Goal: Information Seeking & Learning: Compare options

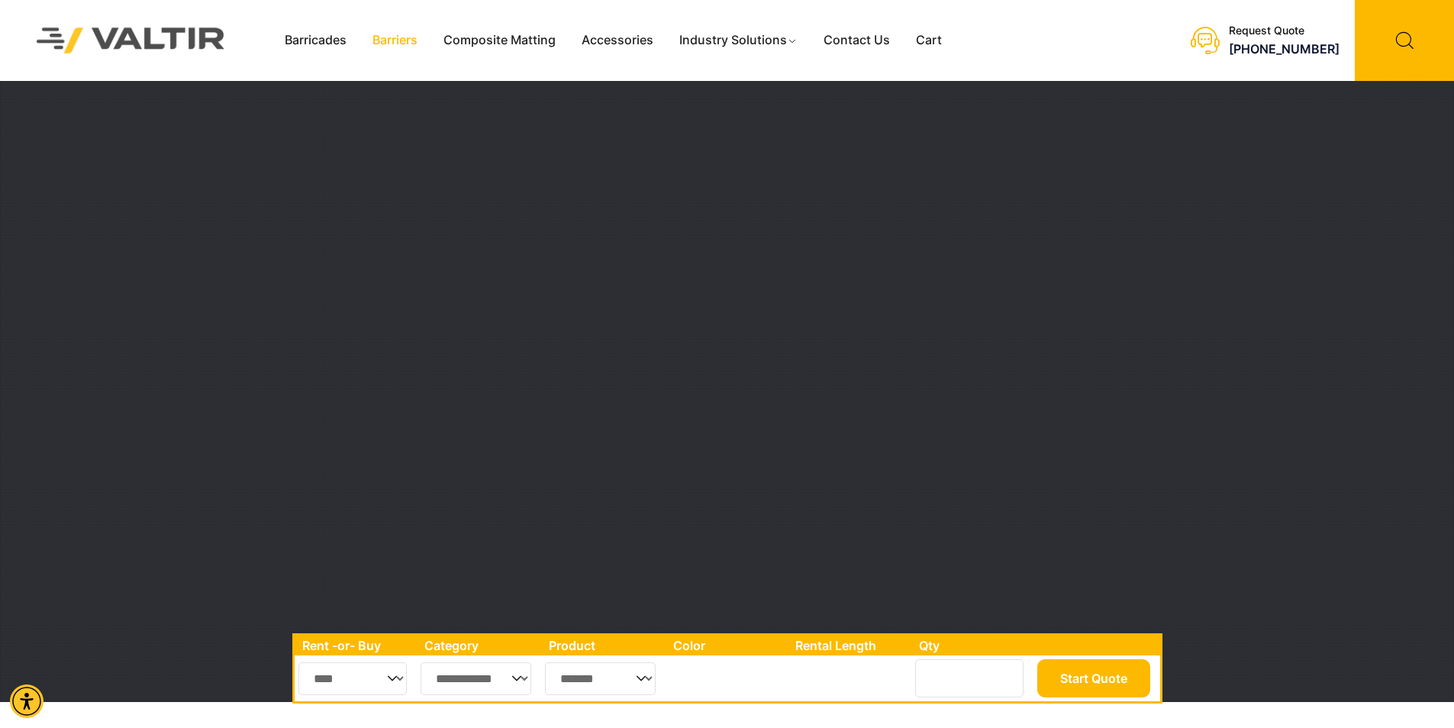
click at [394, 40] on link "Barriers" at bounding box center [395, 40] width 71 height 23
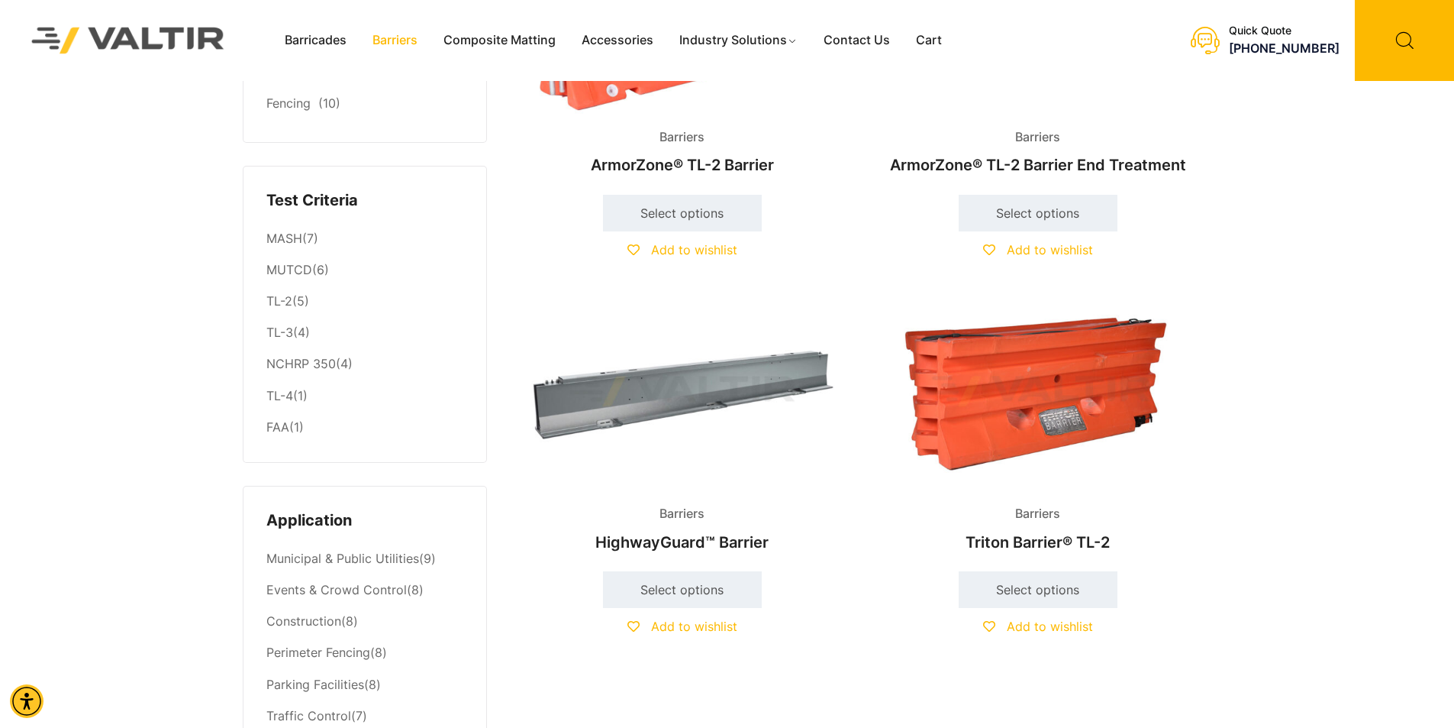
scroll to position [305, 0]
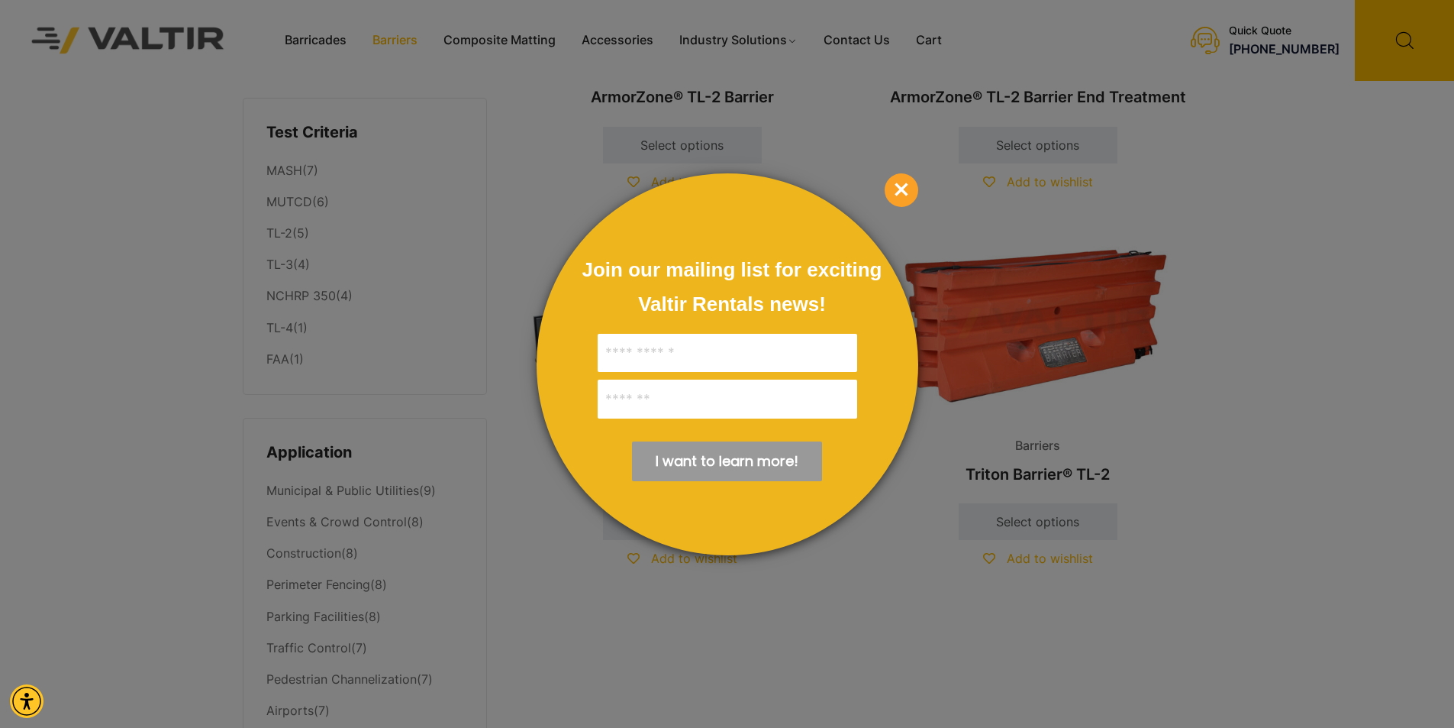
click at [902, 192] on span "×" at bounding box center [902, 190] width 34 height 34
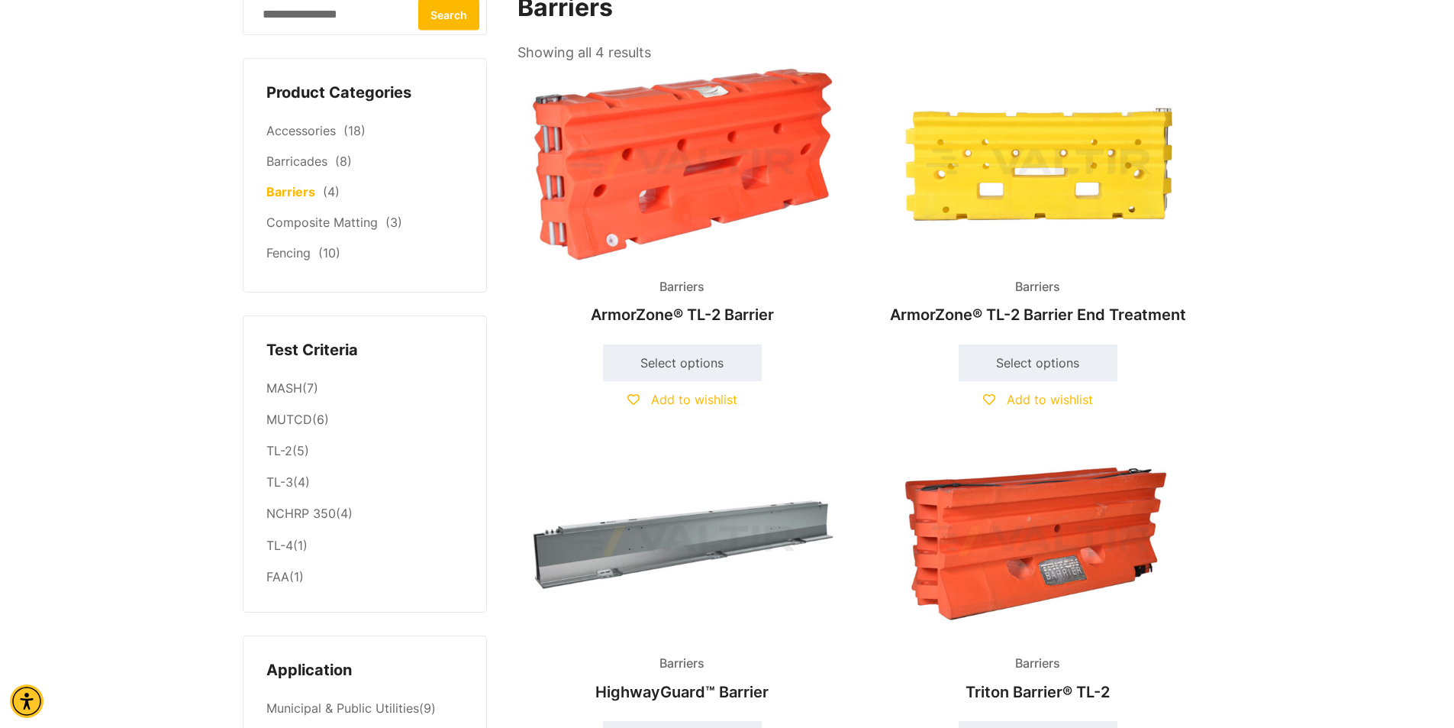
scroll to position [0, 0]
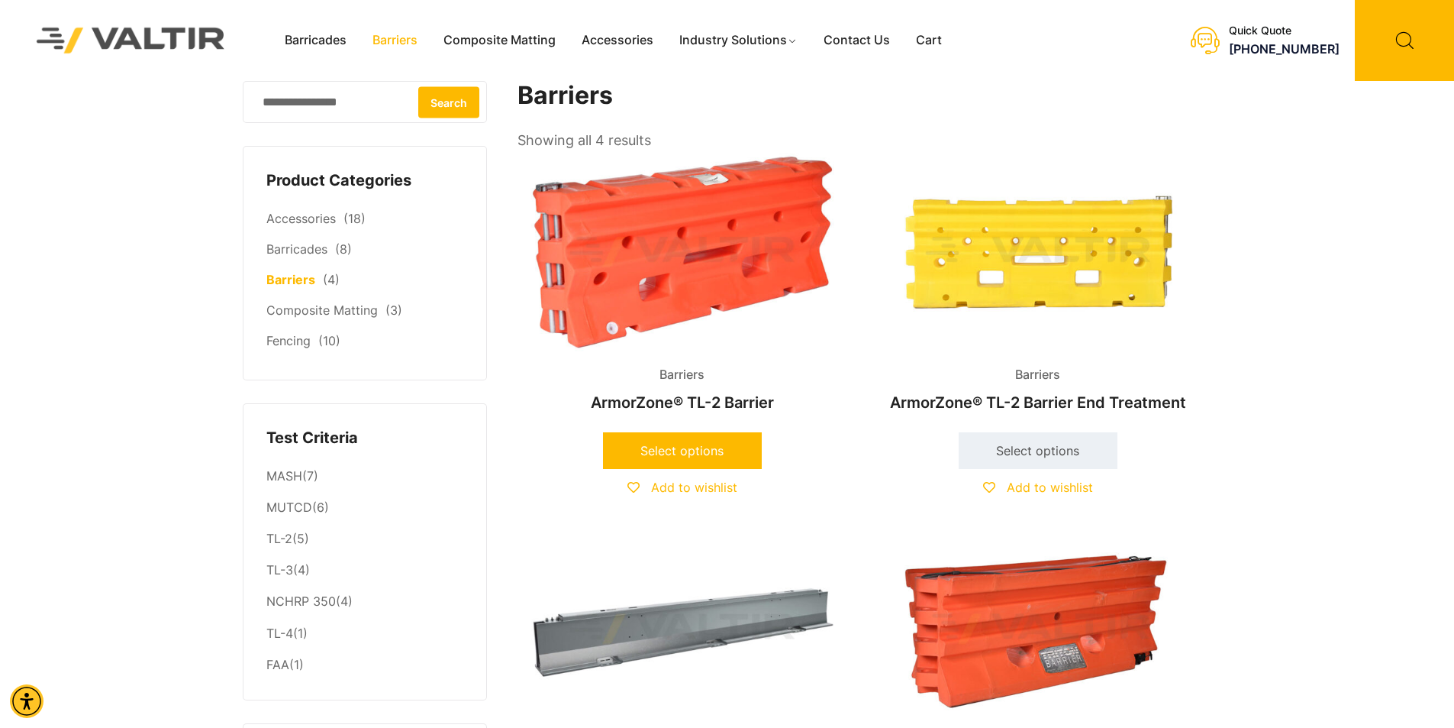
click at [692, 445] on link "Select options" at bounding box center [682, 450] width 159 height 37
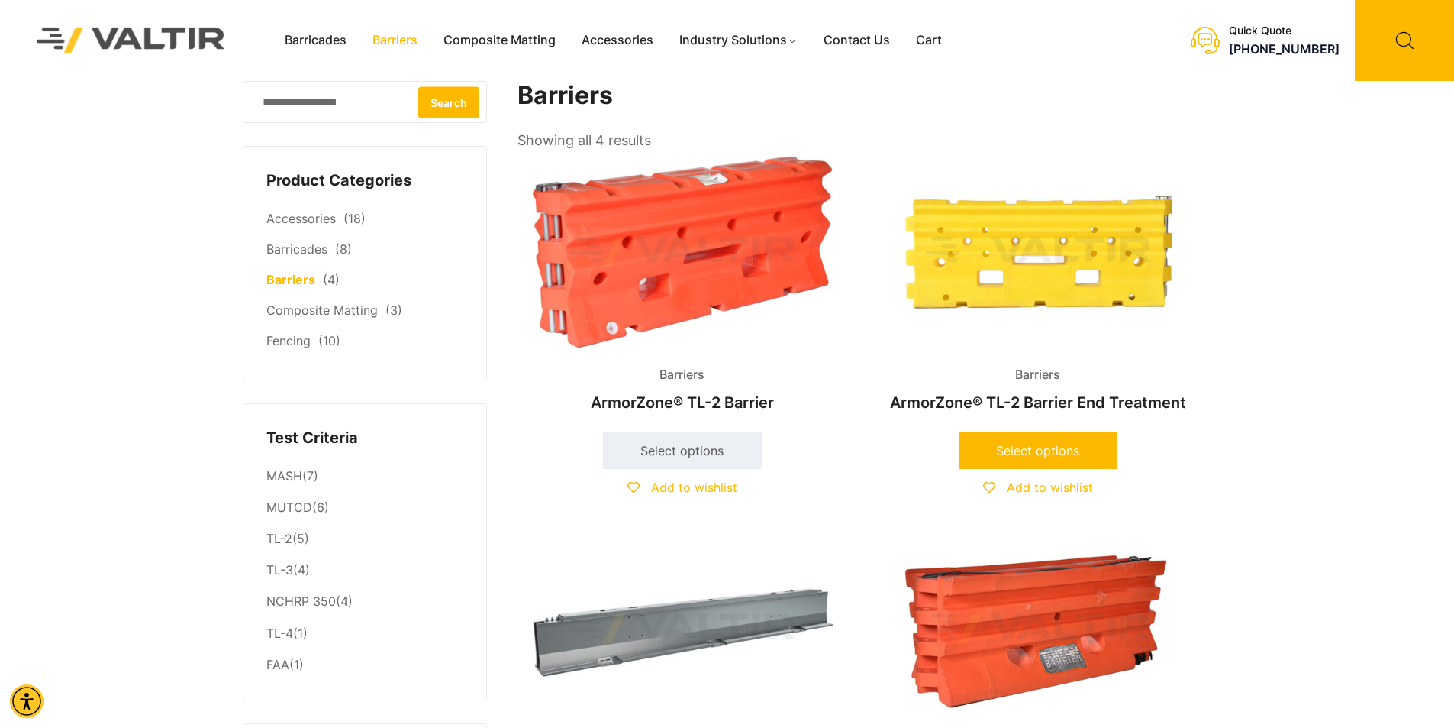
click at [1029, 446] on link "Select options" at bounding box center [1038, 450] width 159 height 37
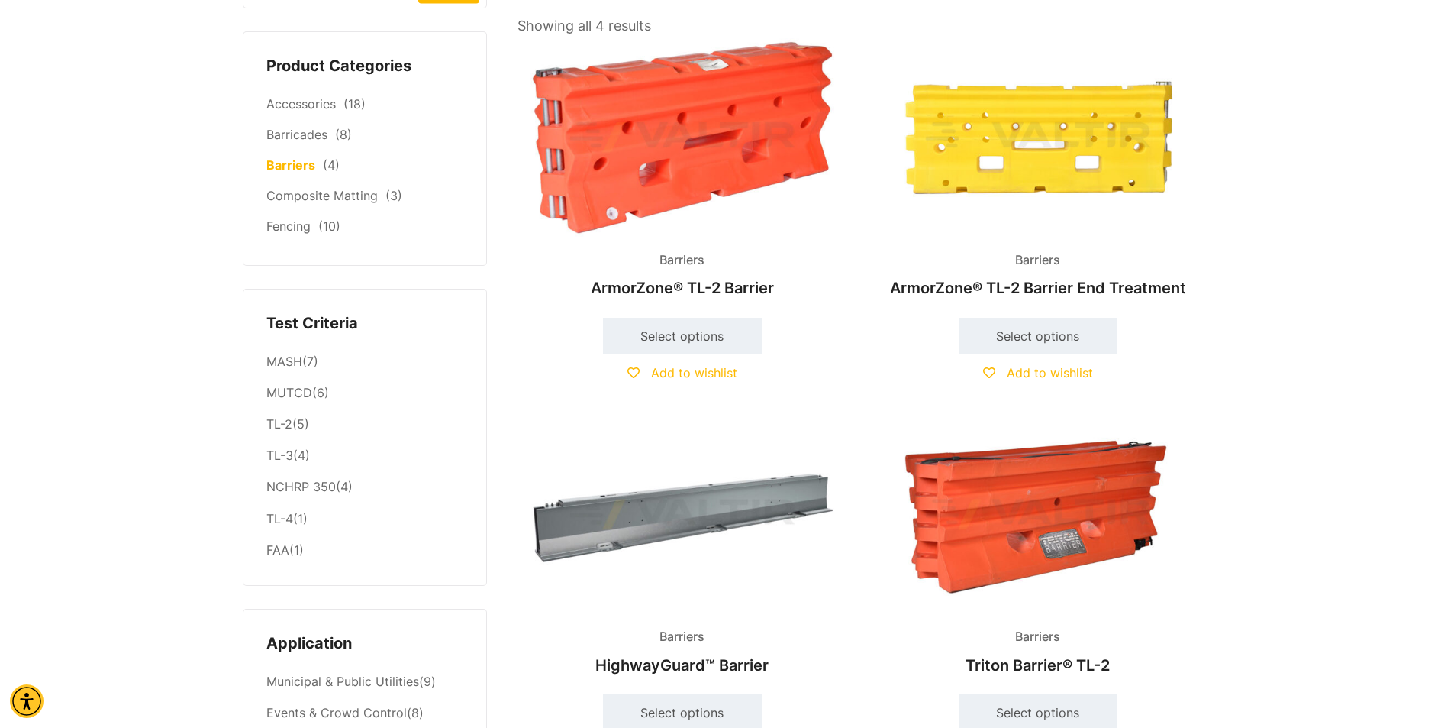
scroll to position [229, 0]
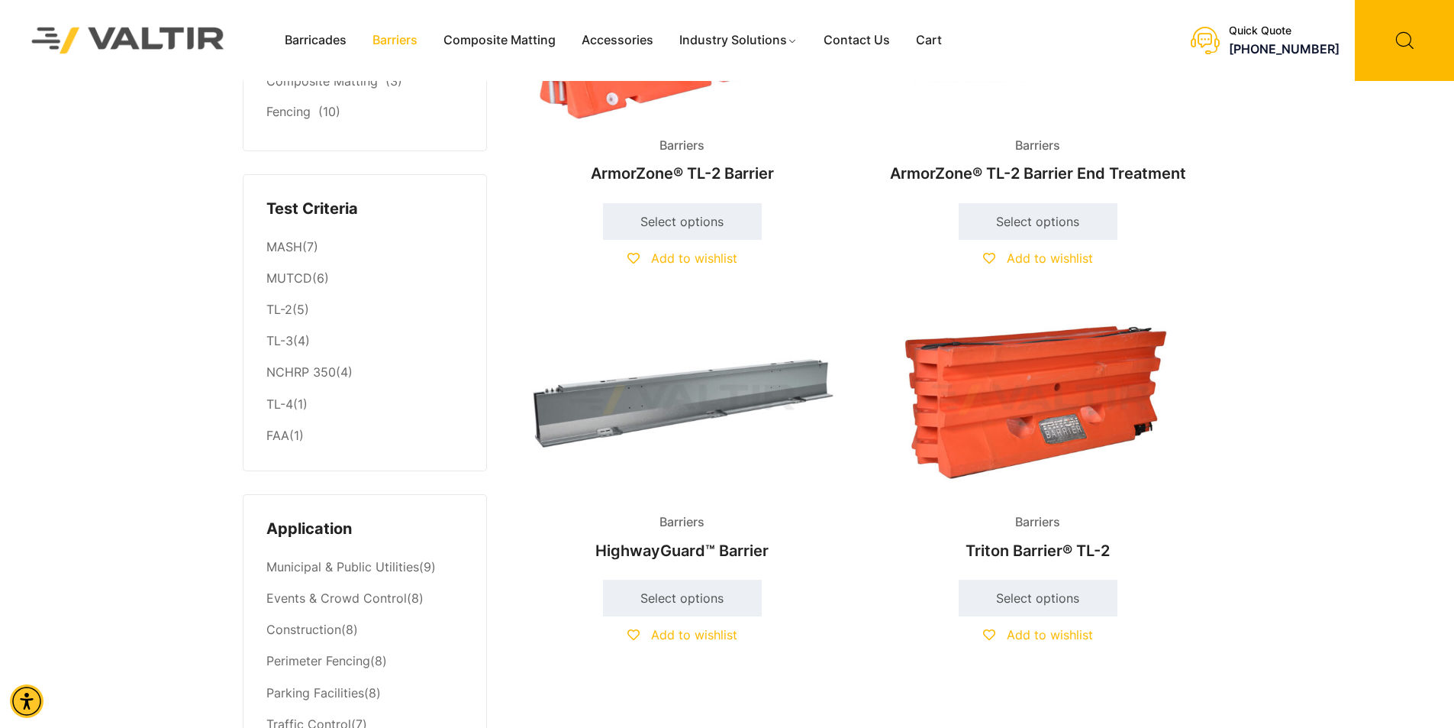
click at [1009, 411] on img at bounding box center [1038, 400] width 330 height 198
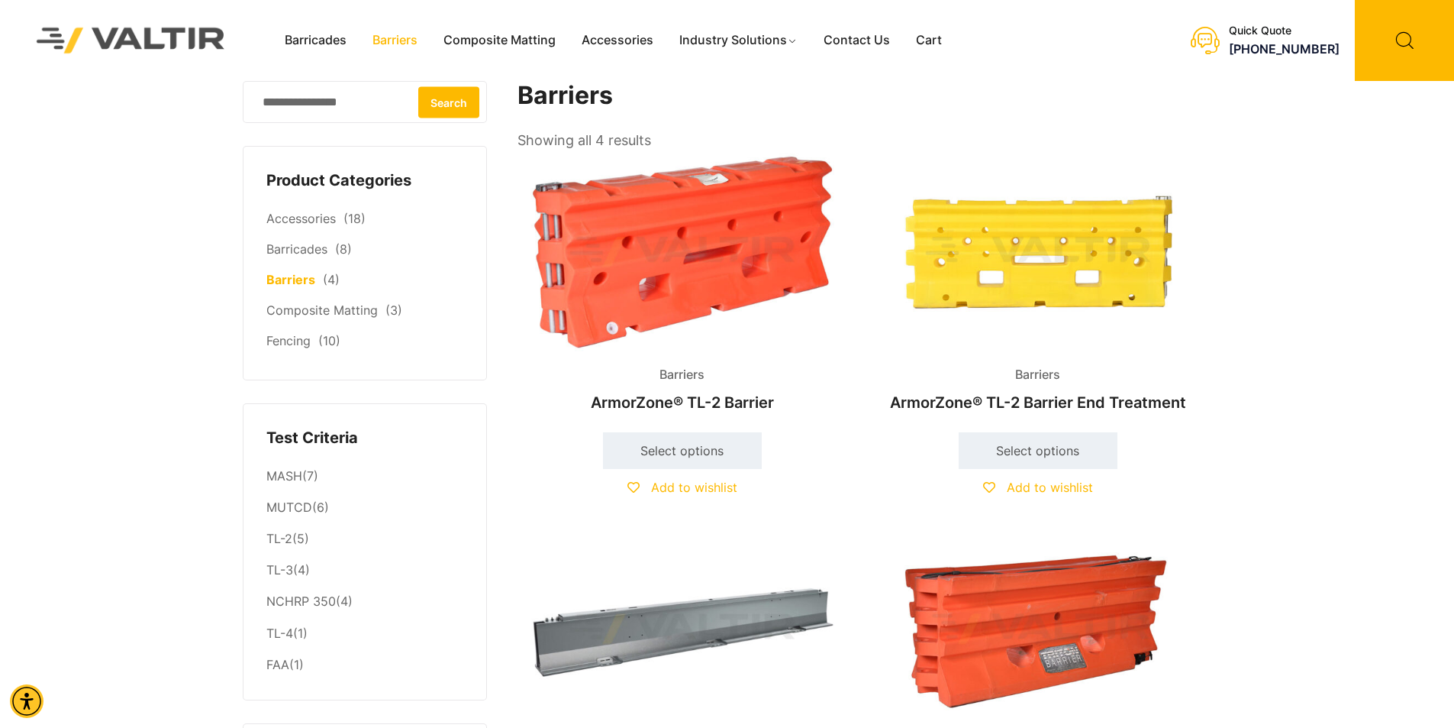
click at [723, 286] on img at bounding box center [683, 252] width 330 height 198
click at [992, 255] on img at bounding box center [1038, 252] width 330 height 198
click at [1118, 606] on img at bounding box center [1038, 629] width 330 height 198
click at [692, 238] on img at bounding box center [683, 252] width 330 height 198
click at [992, 602] on img at bounding box center [1038, 629] width 330 height 198
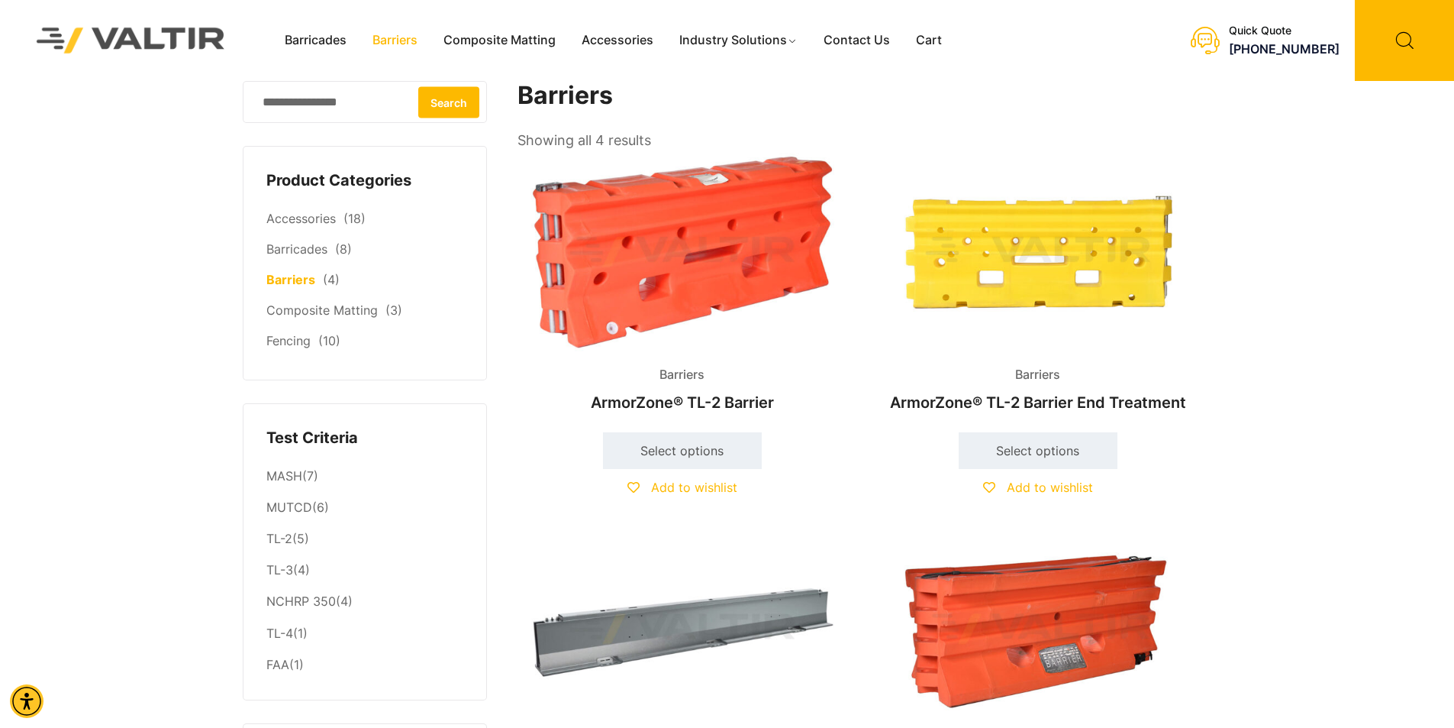
click at [658, 256] on img at bounding box center [683, 252] width 330 height 198
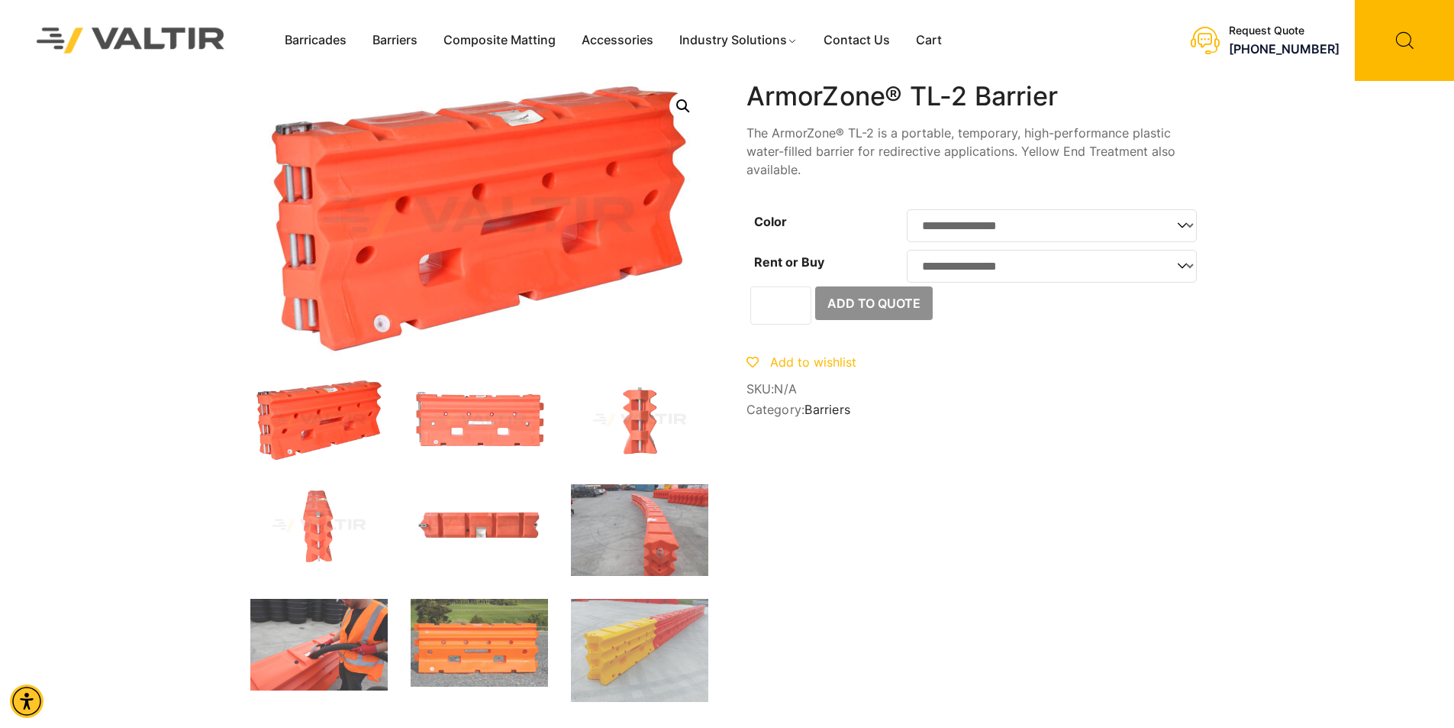
click at [977, 231] on select "**********" at bounding box center [1052, 225] width 290 height 33
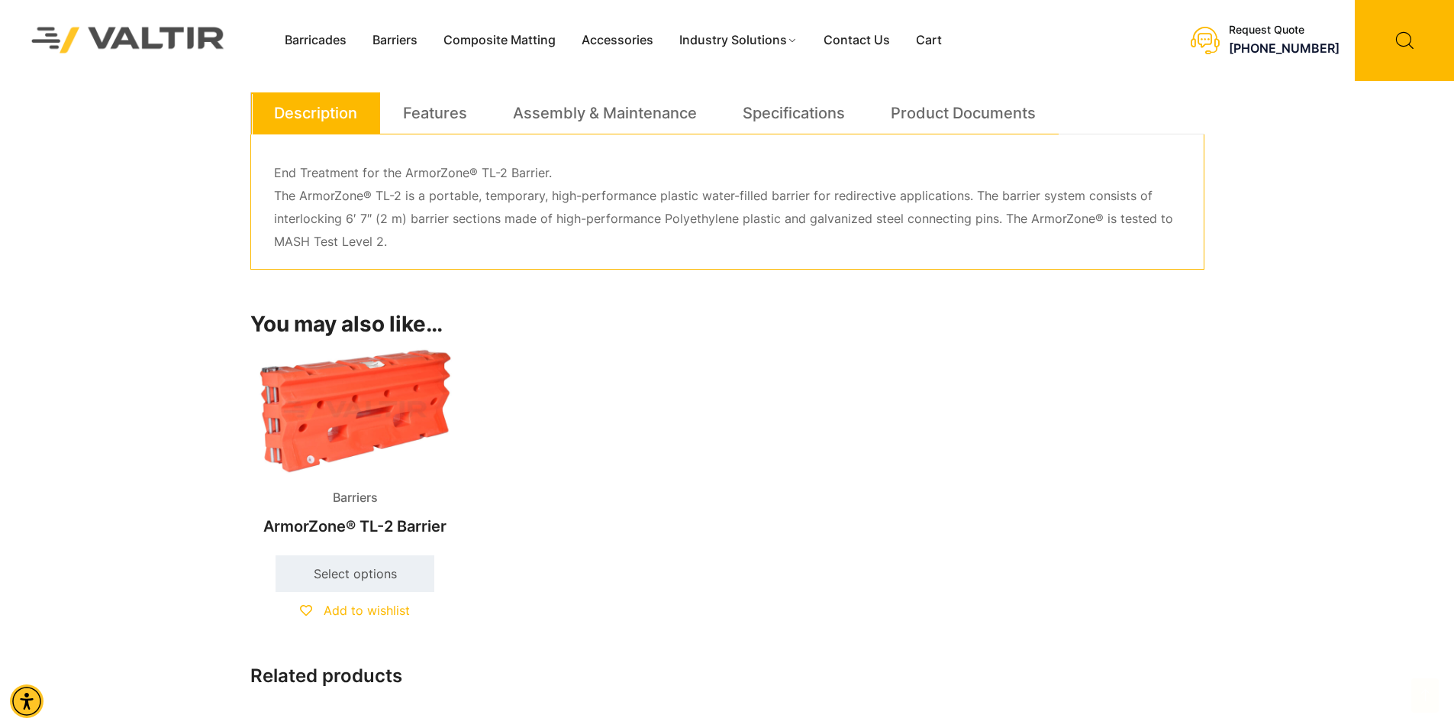
scroll to position [534, 0]
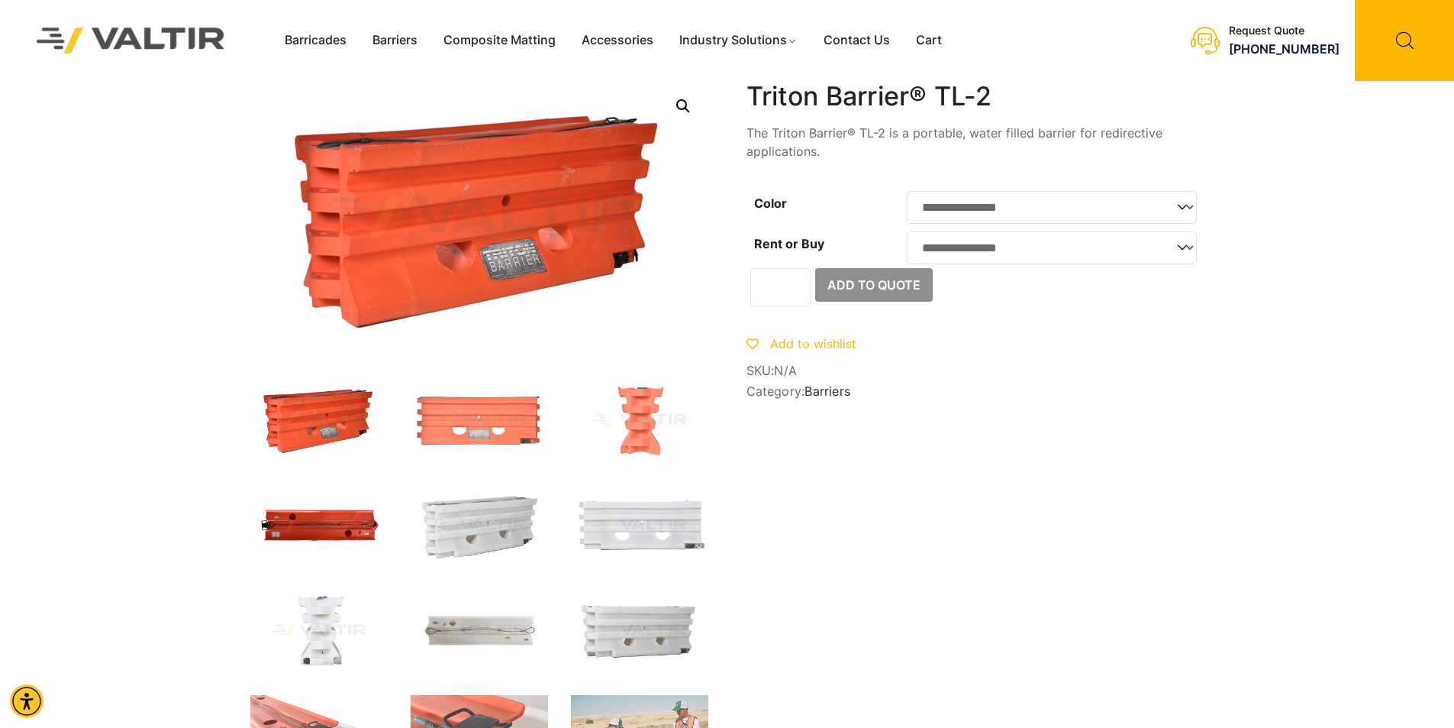
click at [335, 523] on img at bounding box center [318, 525] width 137 height 82
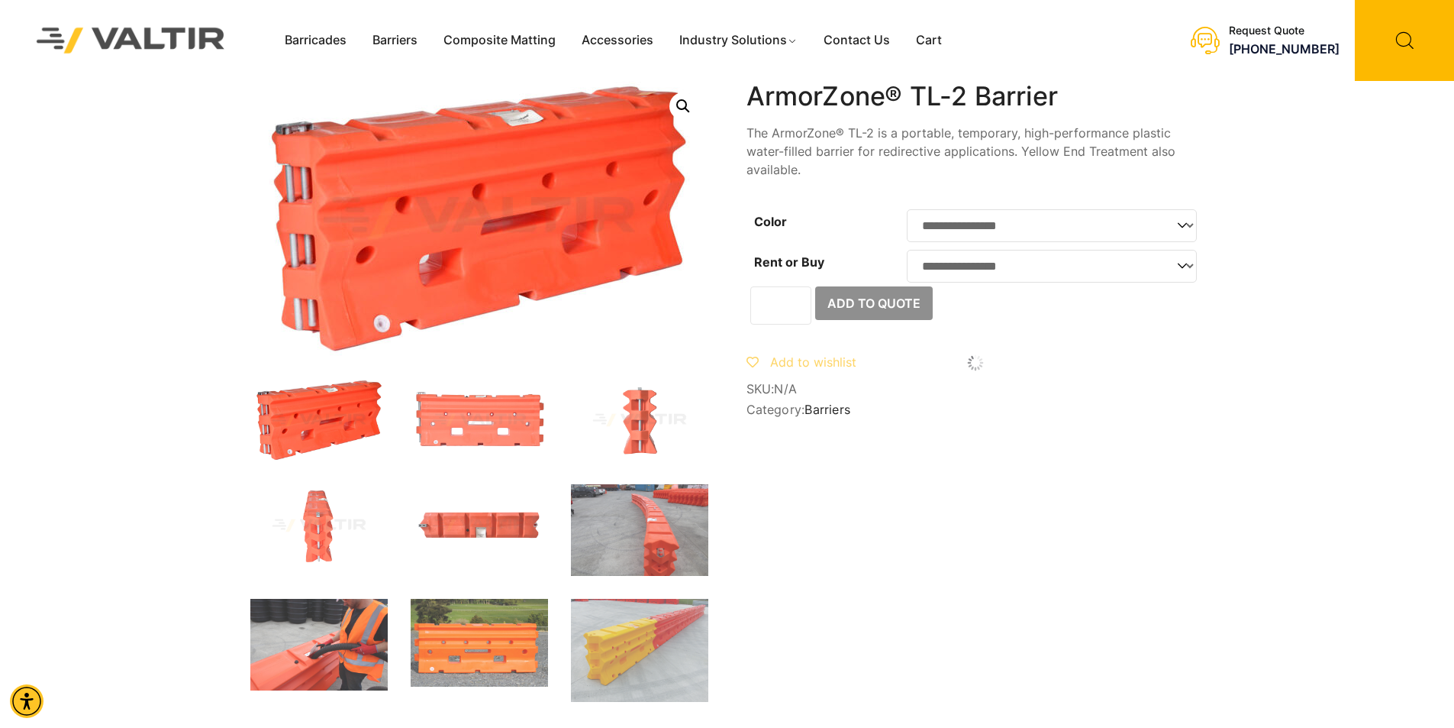
click at [1001, 274] on select "**********" at bounding box center [1052, 266] width 290 height 33
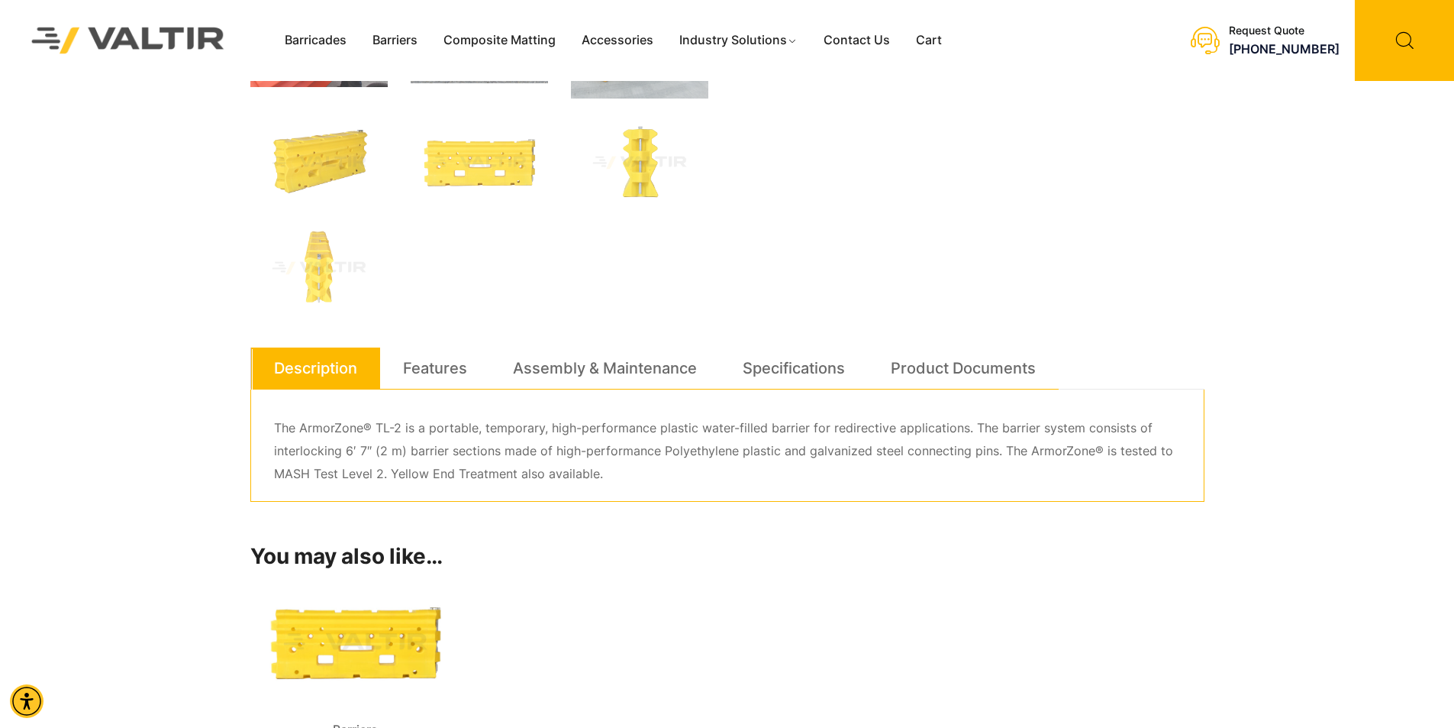
scroll to position [611, 0]
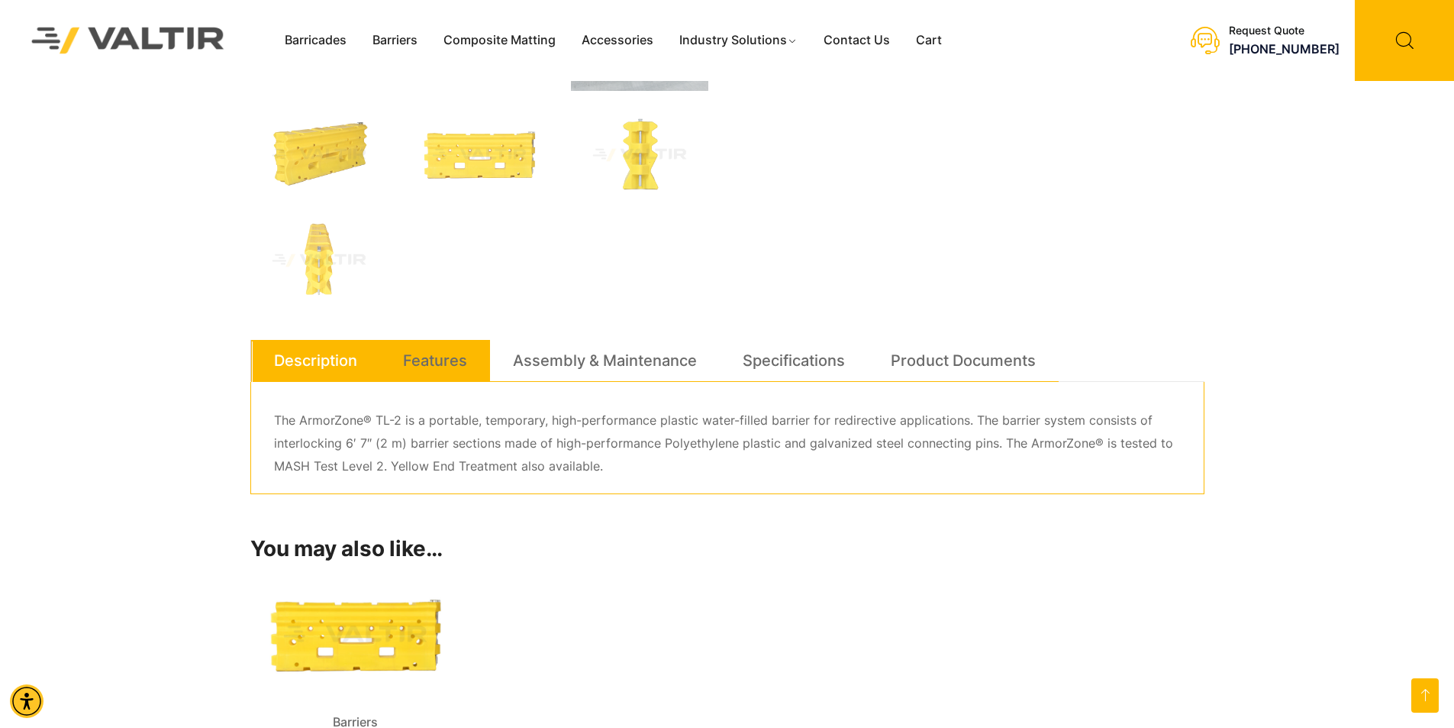
click at [425, 363] on link "Features" at bounding box center [435, 360] width 64 height 41
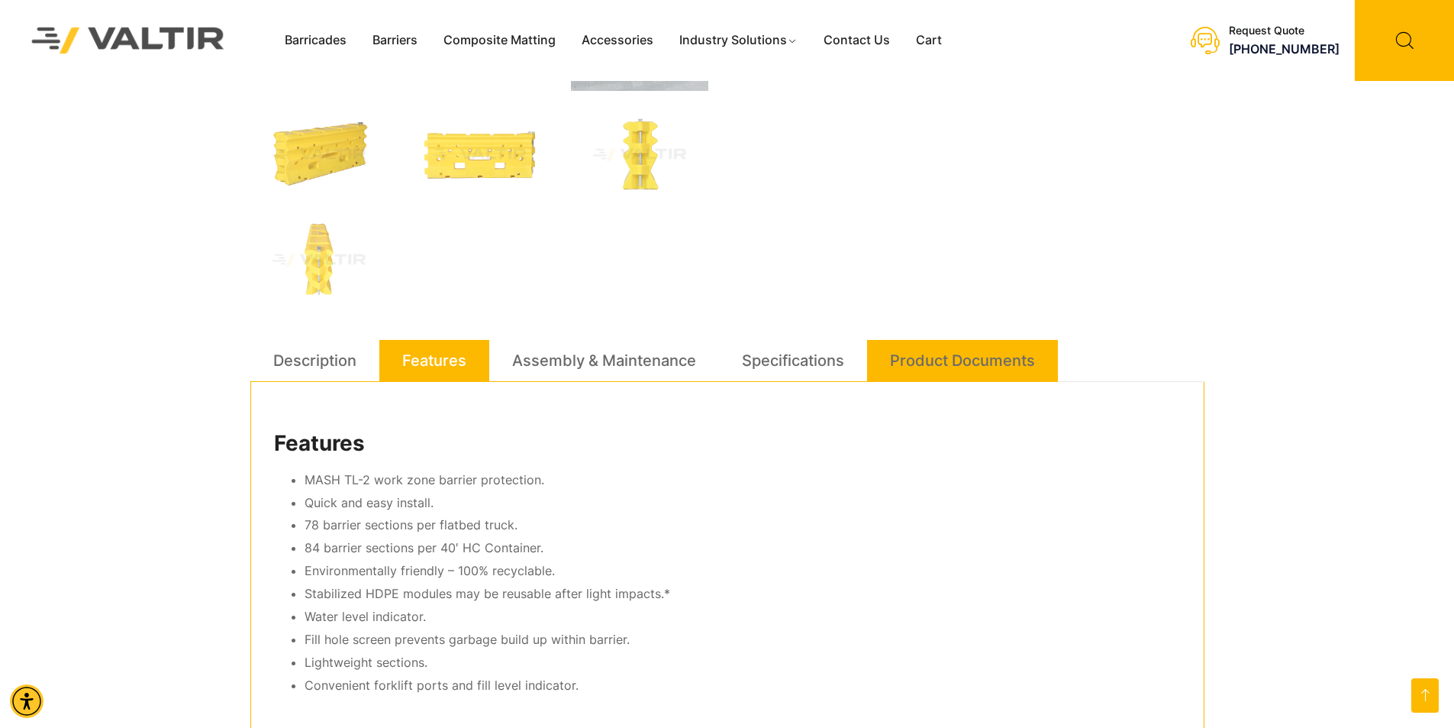
click at [910, 353] on link "Product Documents" at bounding box center [962, 360] width 145 height 41
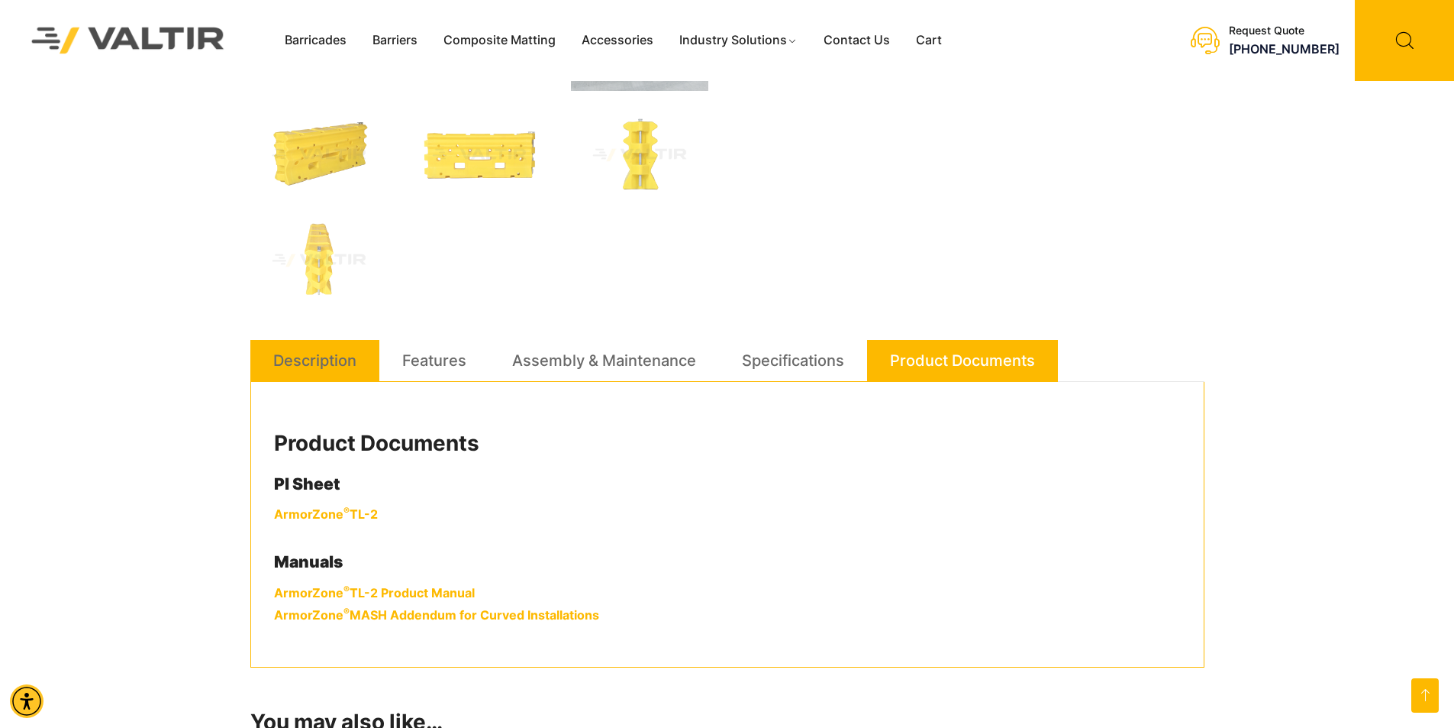
click at [327, 357] on link "Description" at bounding box center [314, 360] width 83 height 41
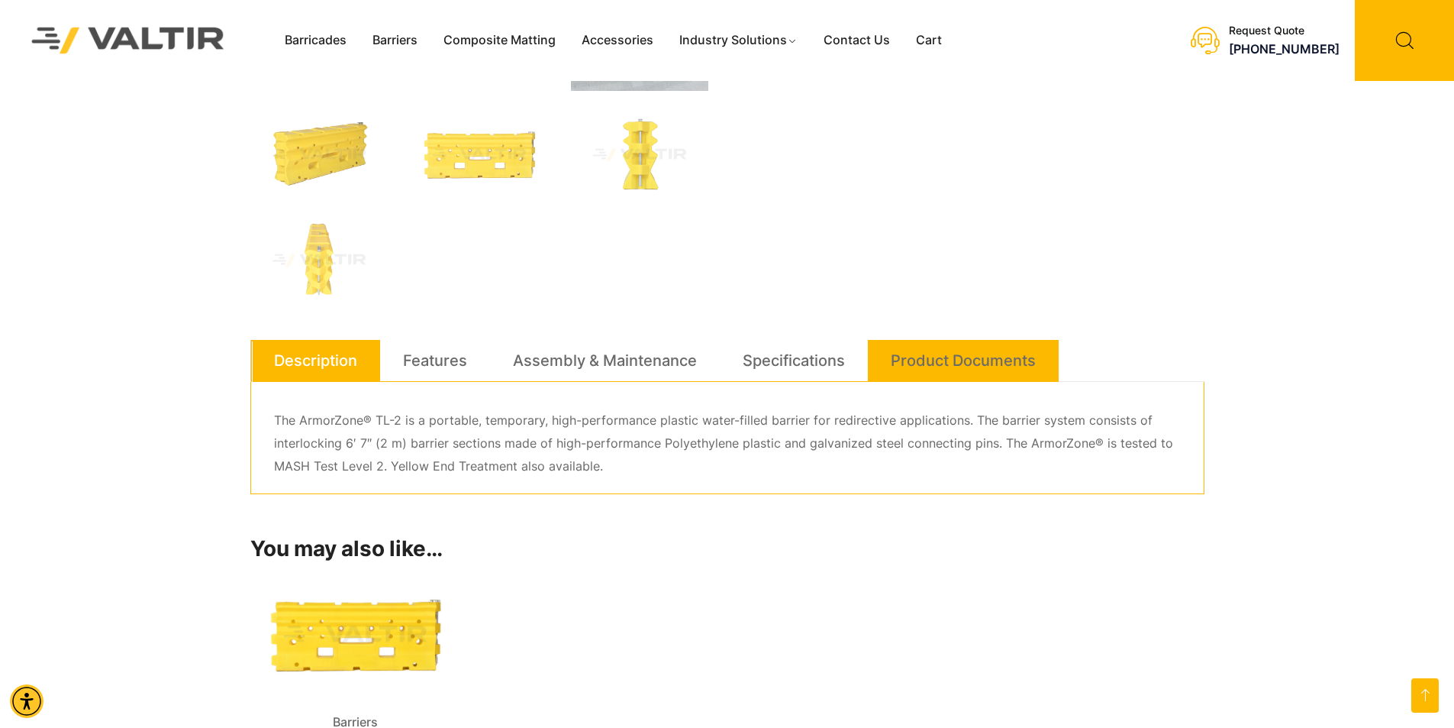
click at [966, 350] on link "Product Documents" at bounding box center [963, 360] width 145 height 41
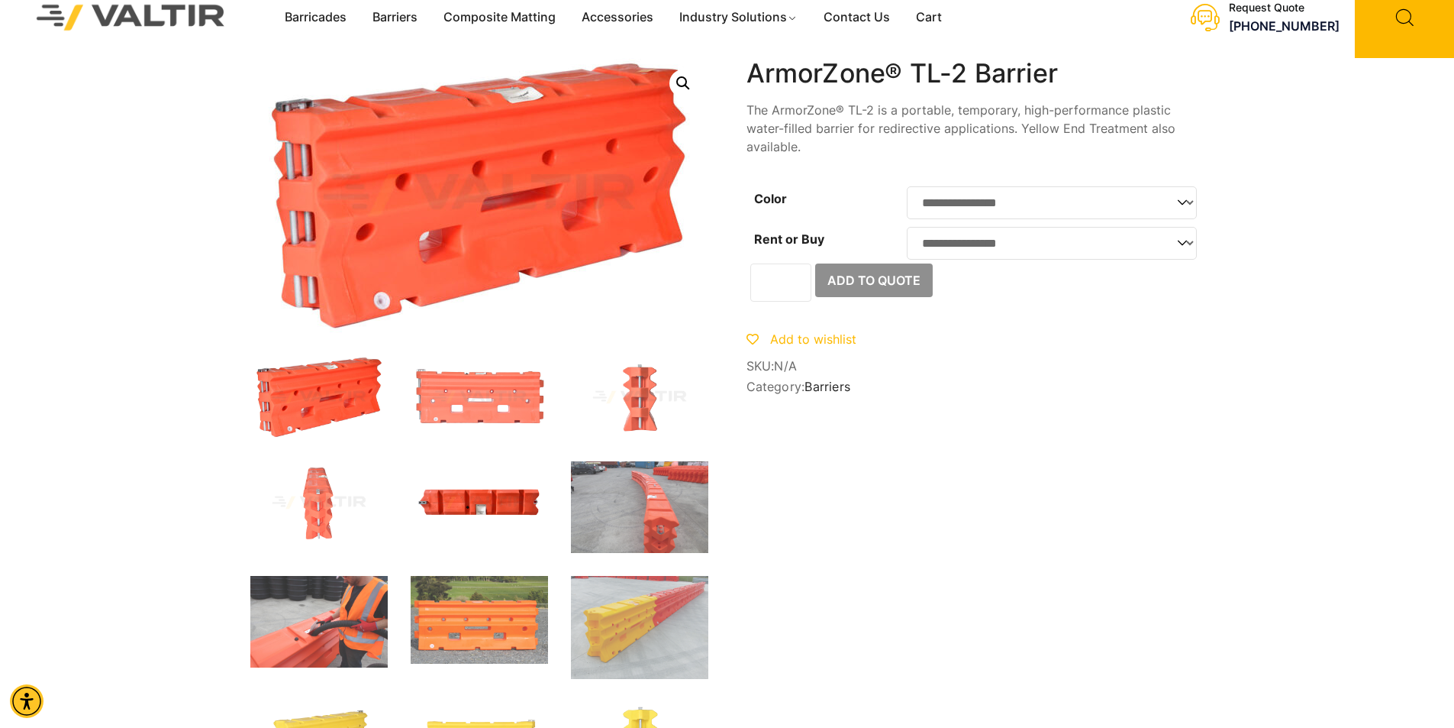
scroll to position [0, 0]
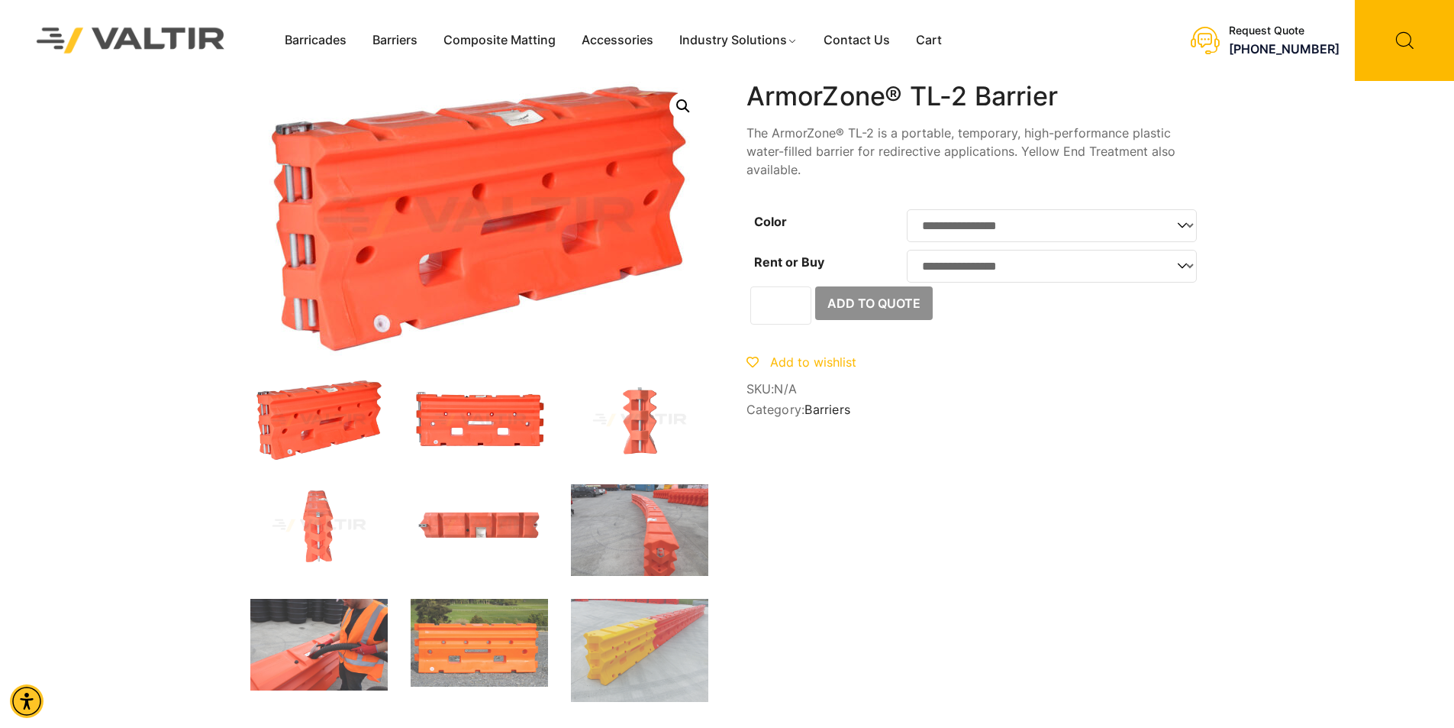
click at [540, 425] on img at bounding box center [479, 420] width 137 height 82
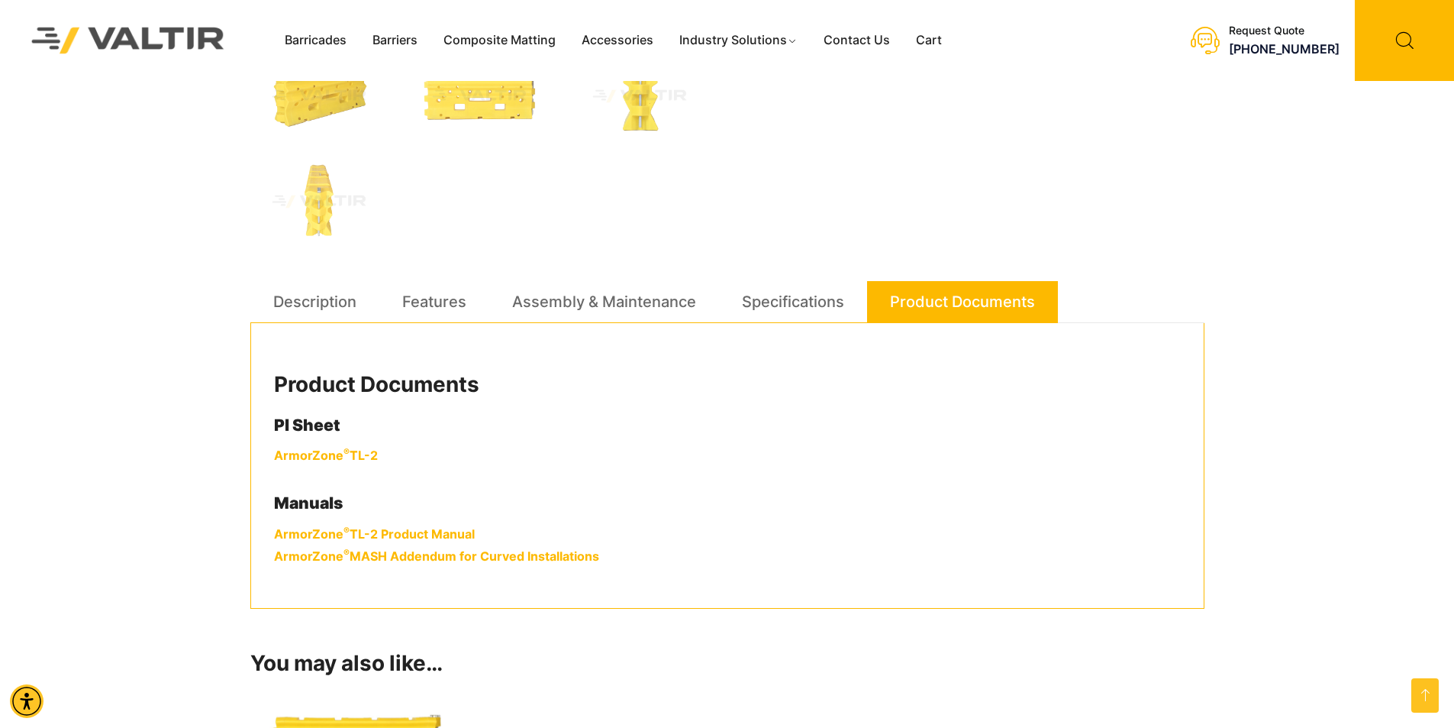
scroll to position [687, 0]
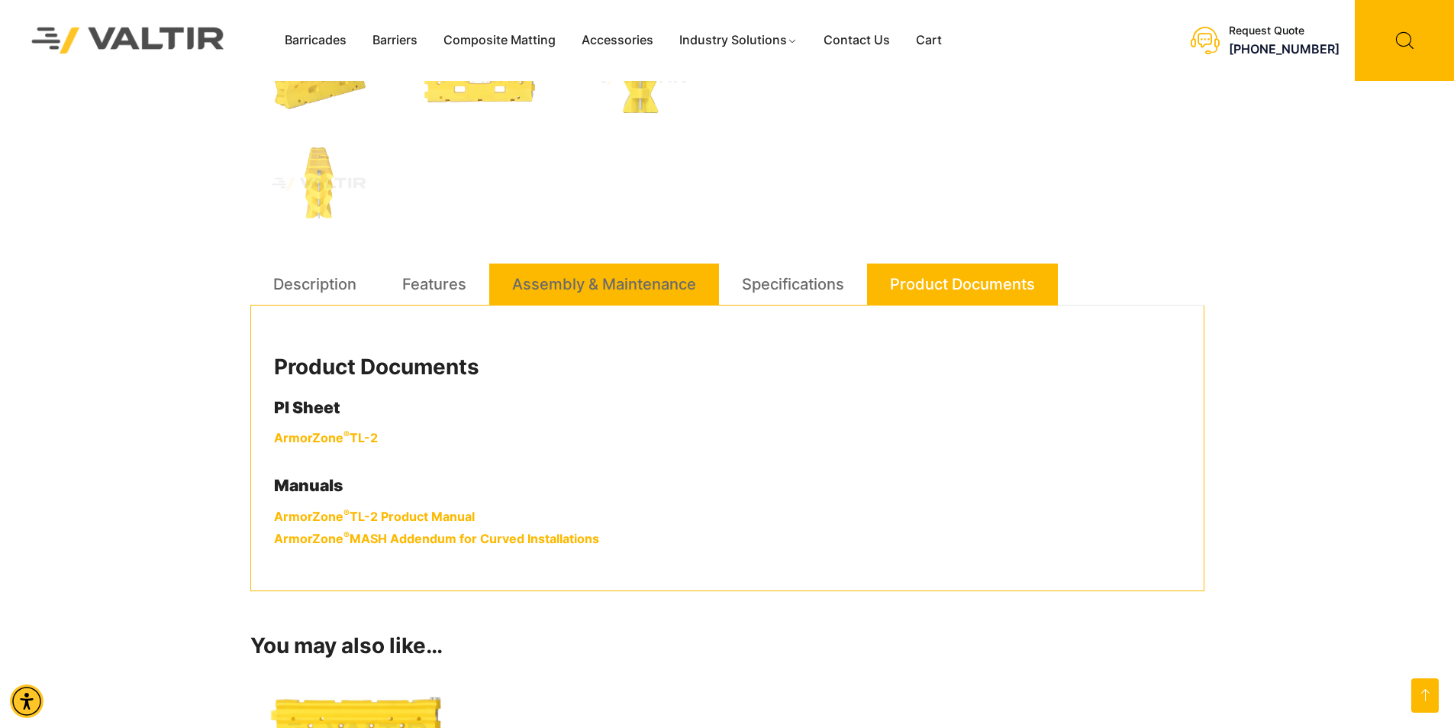
click at [675, 274] on link "Assembly & Maintenance" at bounding box center [604, 283] width 184 height 41
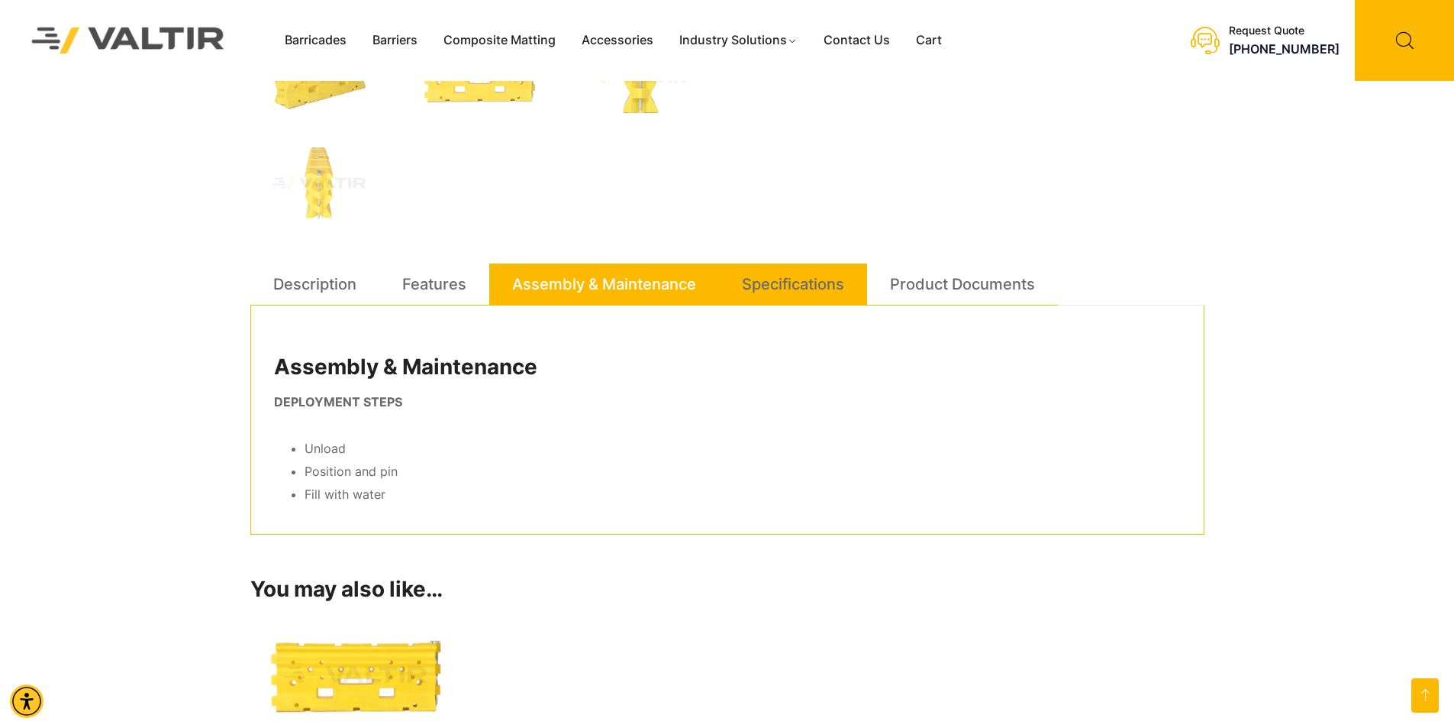
click at [749, 284] on link "Specifications" at bounding box center [793, 283] width 102 height 41
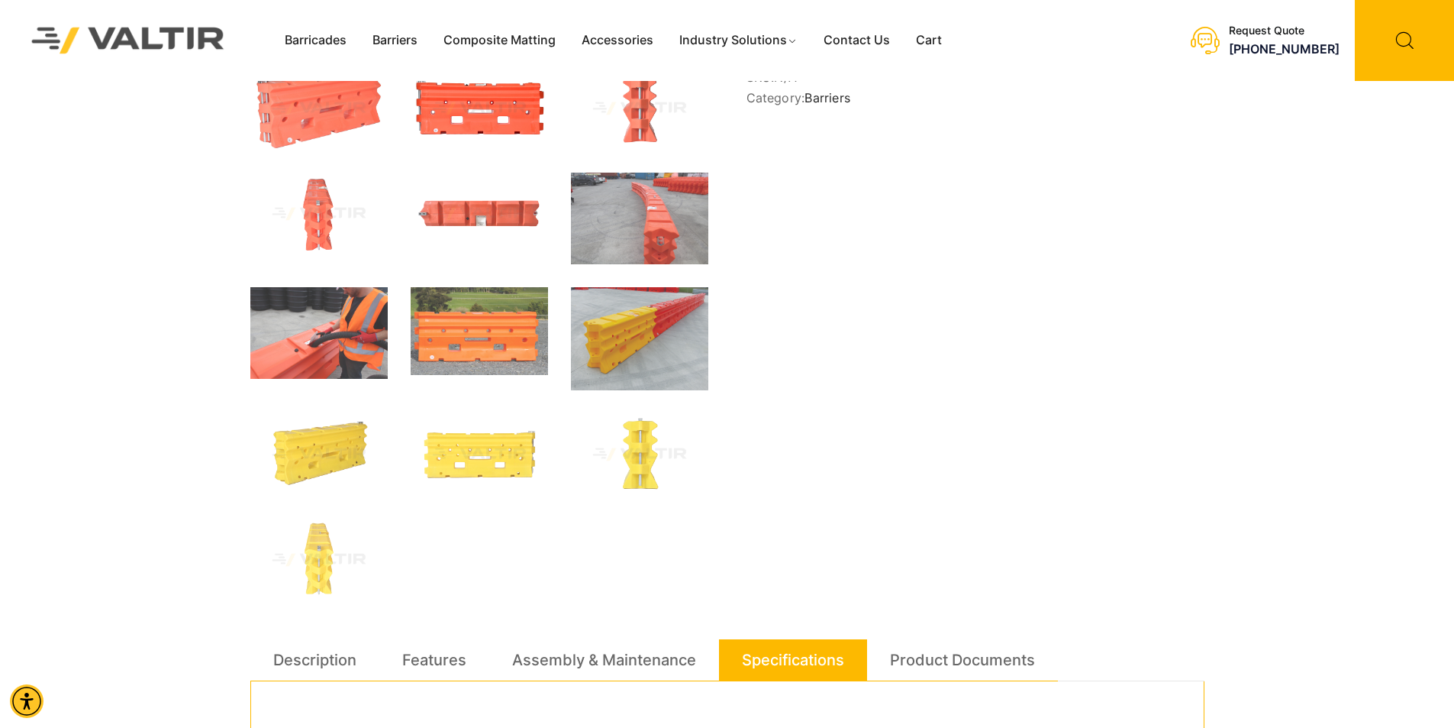
scroll to position [0, 0]
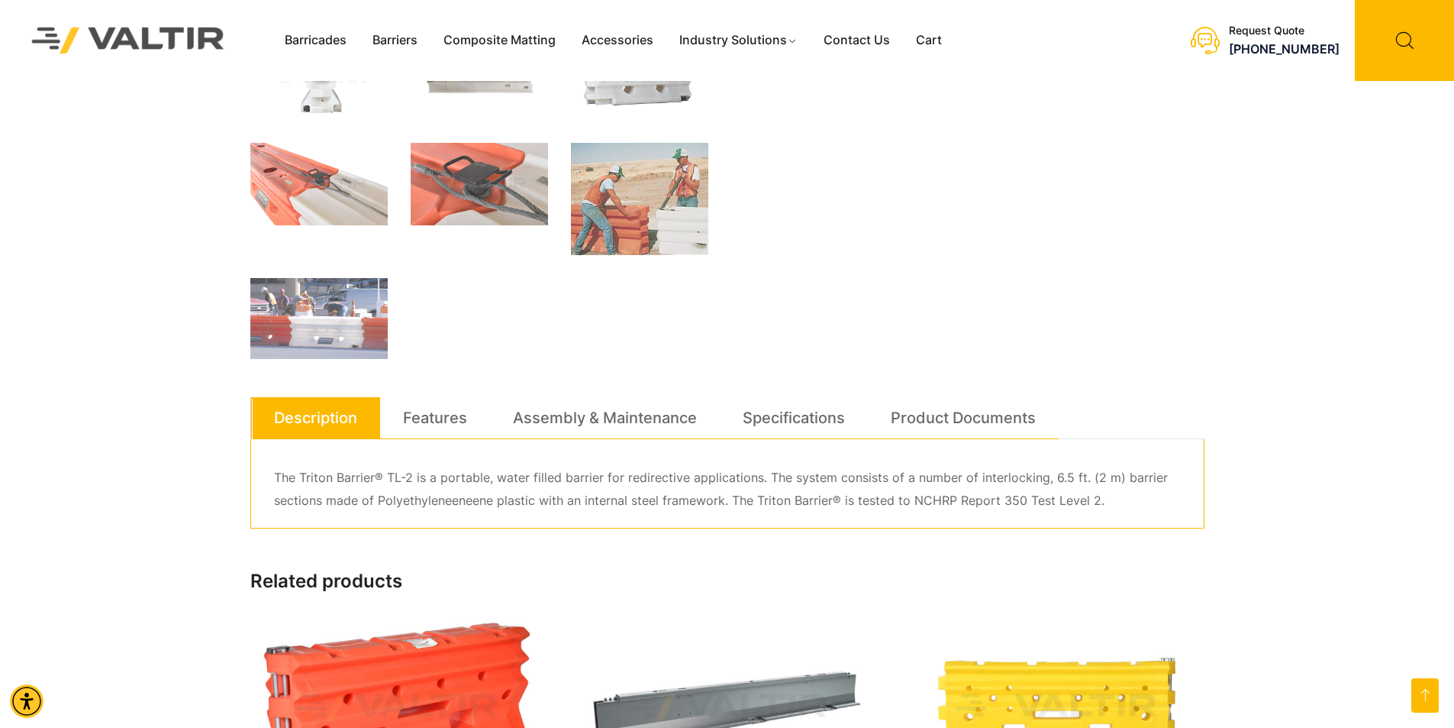
scroll to position [611, 0]
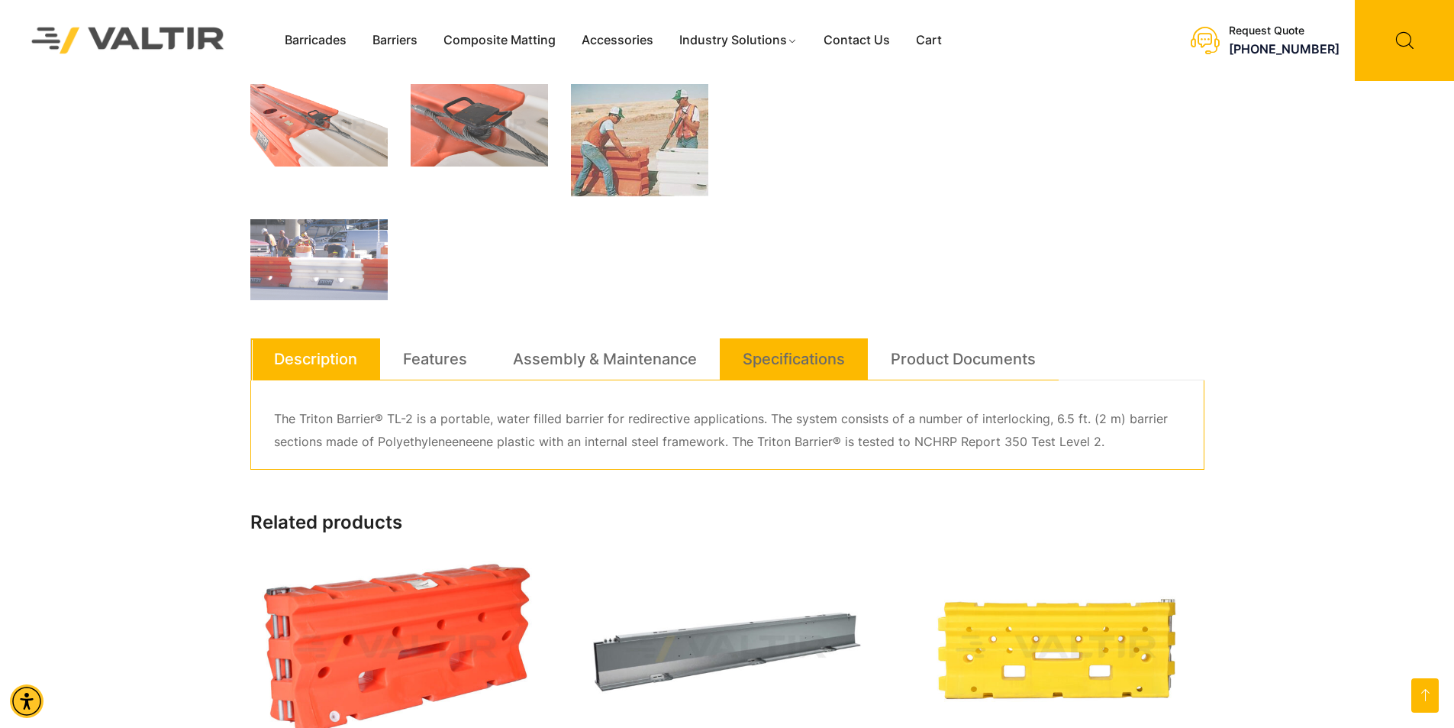
click at [760, 366] on link "Specifications" at bounding box center [794, 358] width 102 height 41
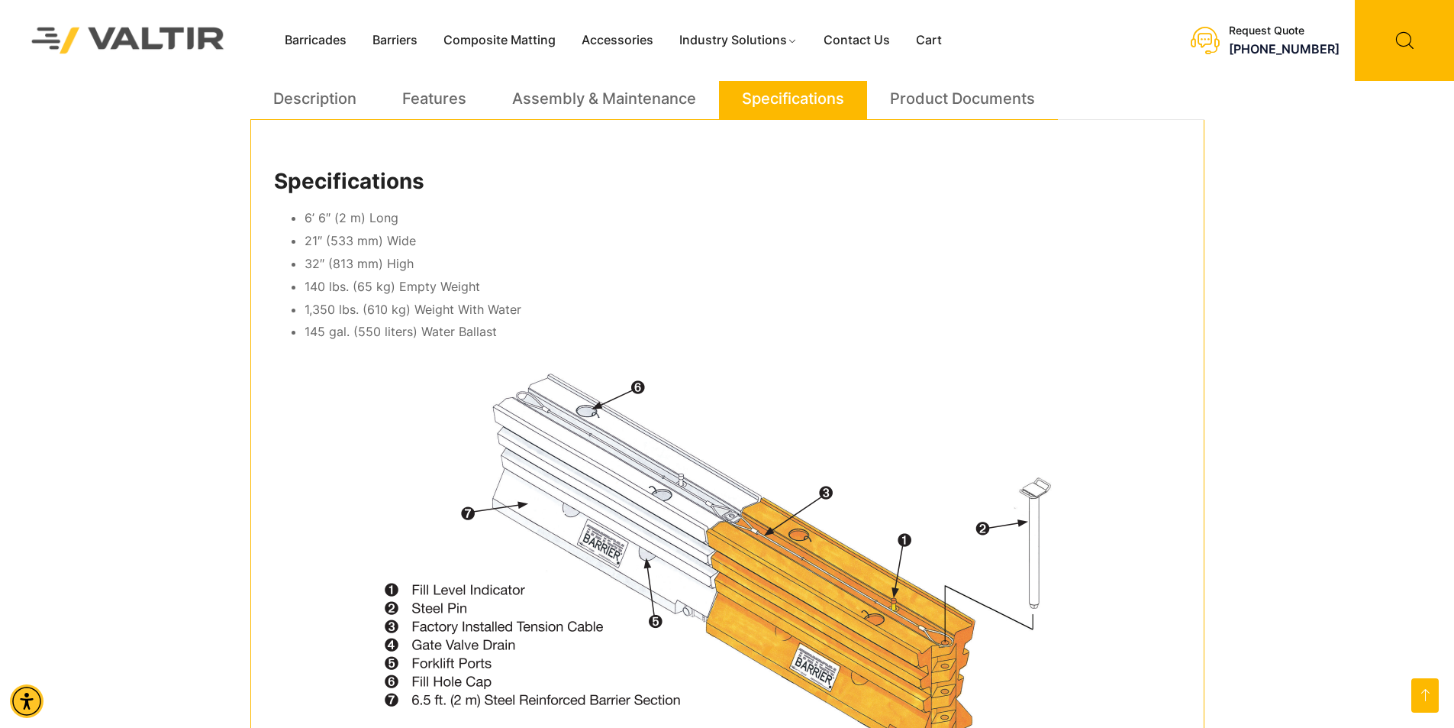
scroll to position [840, 0]
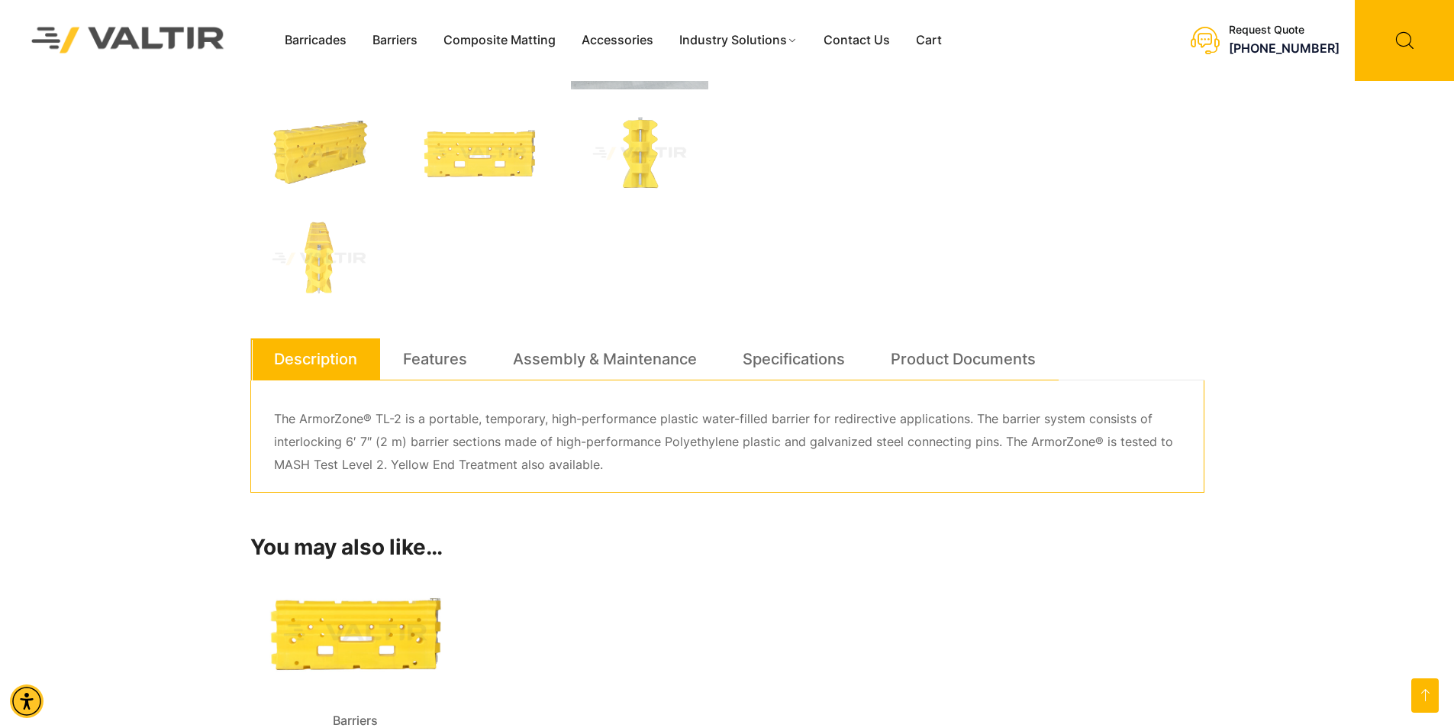
scroll to position [611, 0]
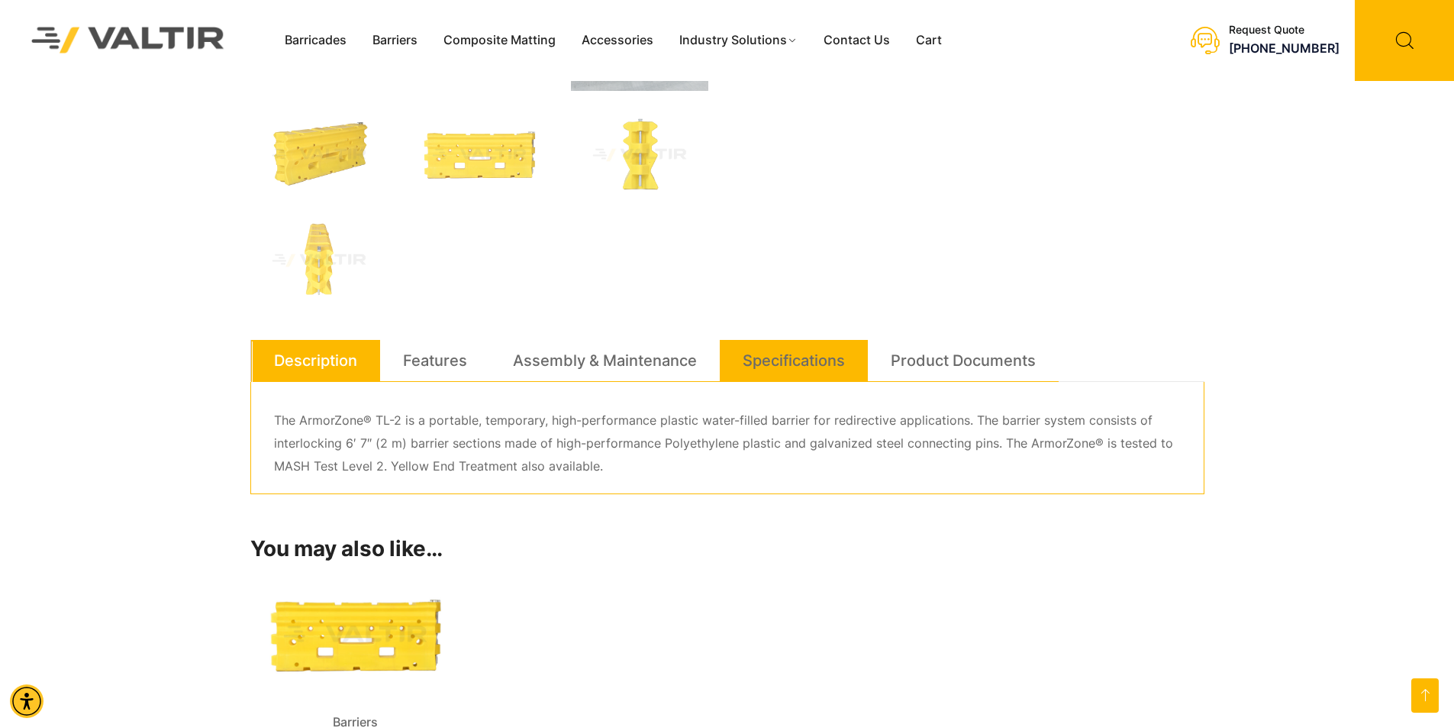
click at [786, 366] on link "Specifications" at bounding box center [794, 360] width 102 height 41
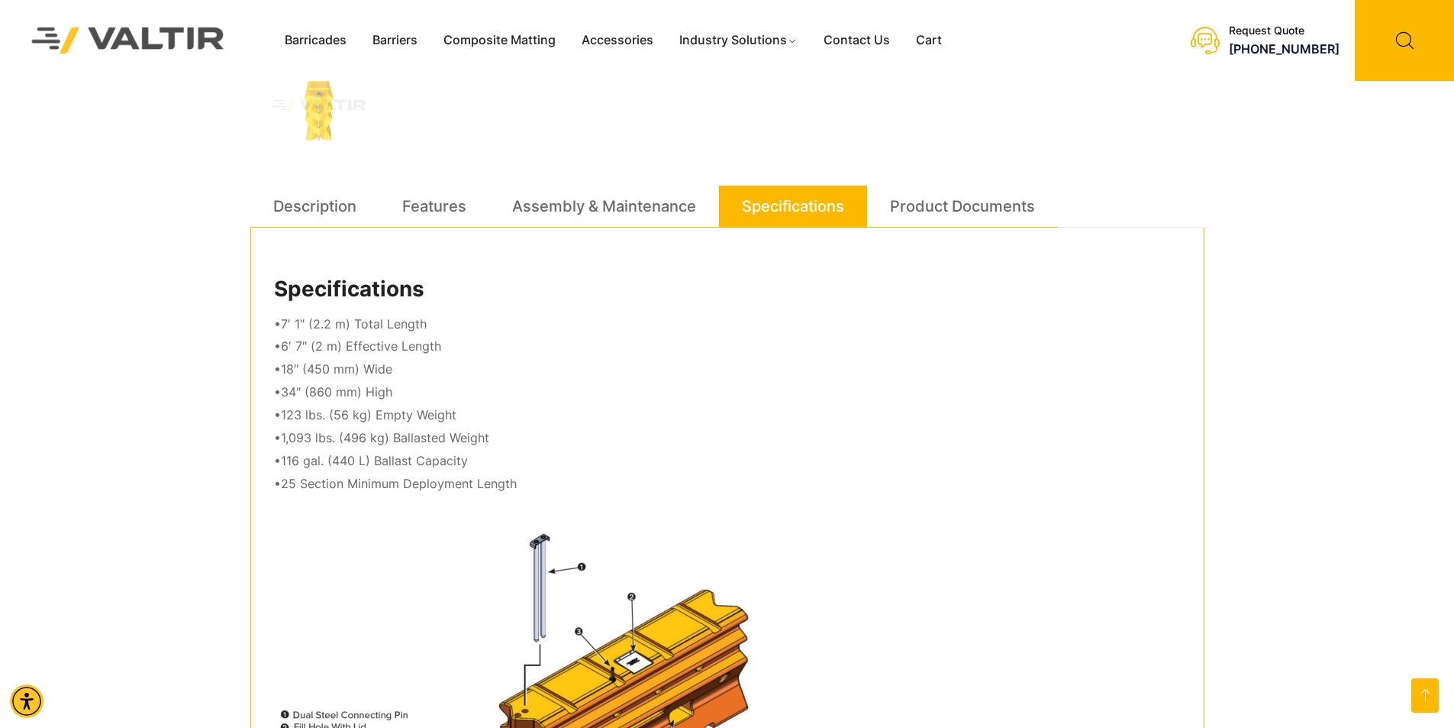
scroll to position [763, 0]
